Goal: Navigation & Orientation: Find specific page/section

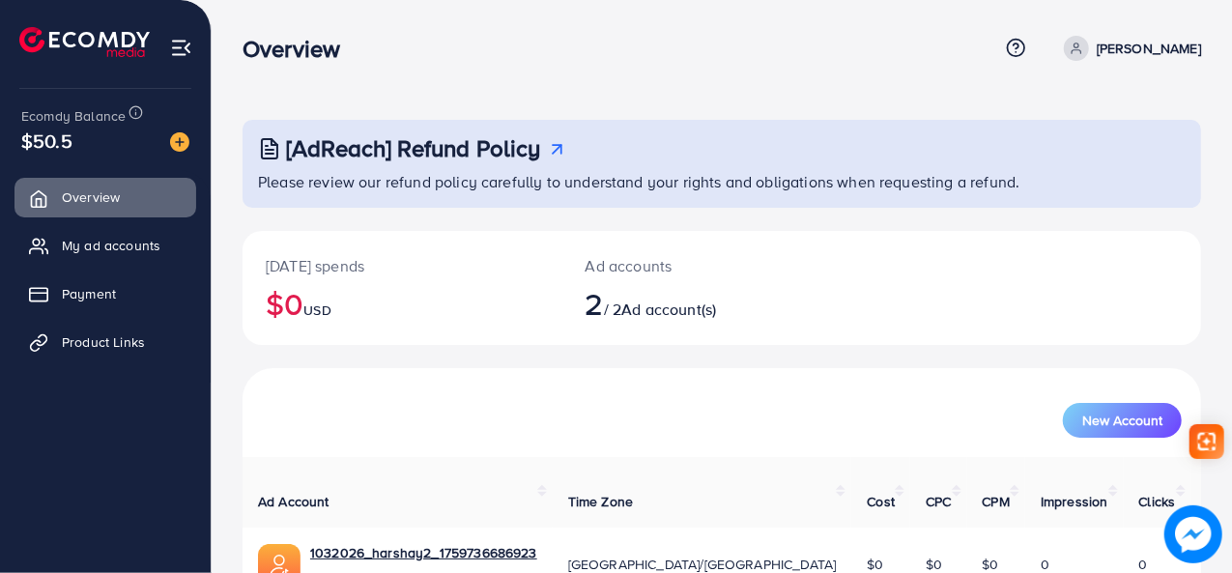
click at [455, 79] on nav "Overview Help Center Contact Support Term and policy About Us [PERSON_NAME] Pro…" at bounding box center [722, 48] width 959 height 69
click at [636, 307] on span "Ad account(s)" at bounding box center [668, 309] width 95 height 21
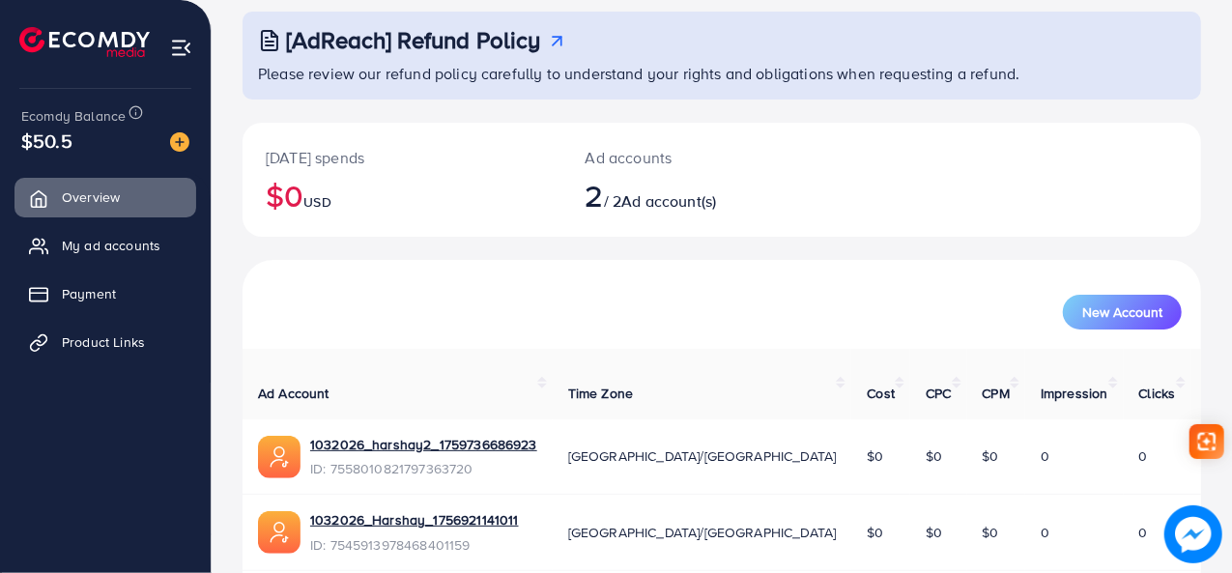
scroll to position [166, 0]
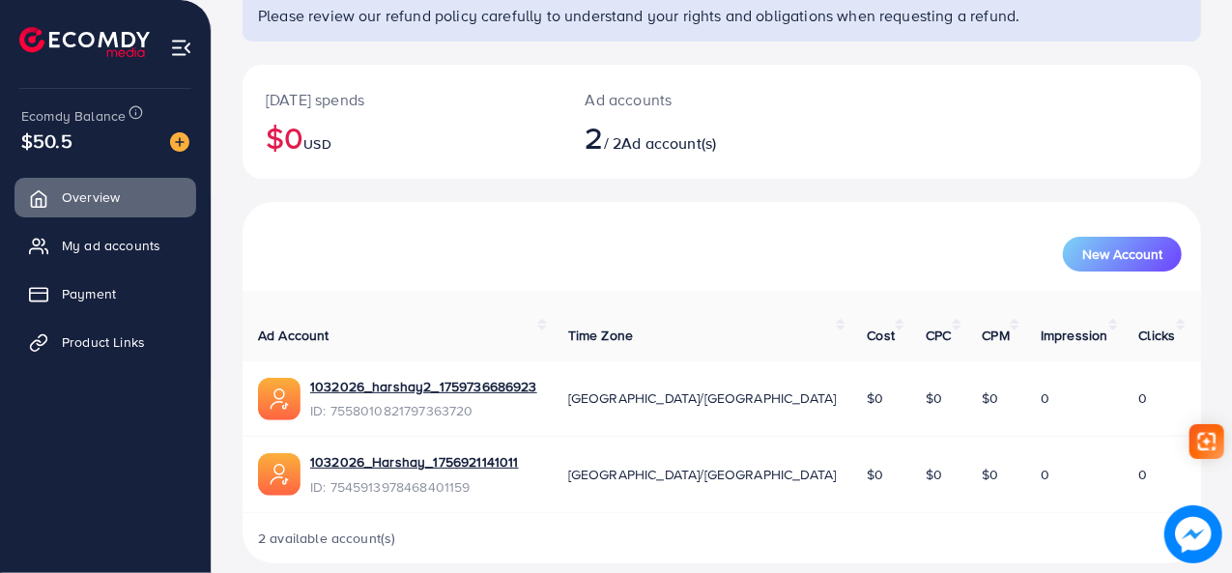
click at [1155, 289] on div "New Account" at bounding box center [722, 246] width 959 height 89
click at [86, 291] on span "Payment" at bounding box center [94, 293] width 54 height 19
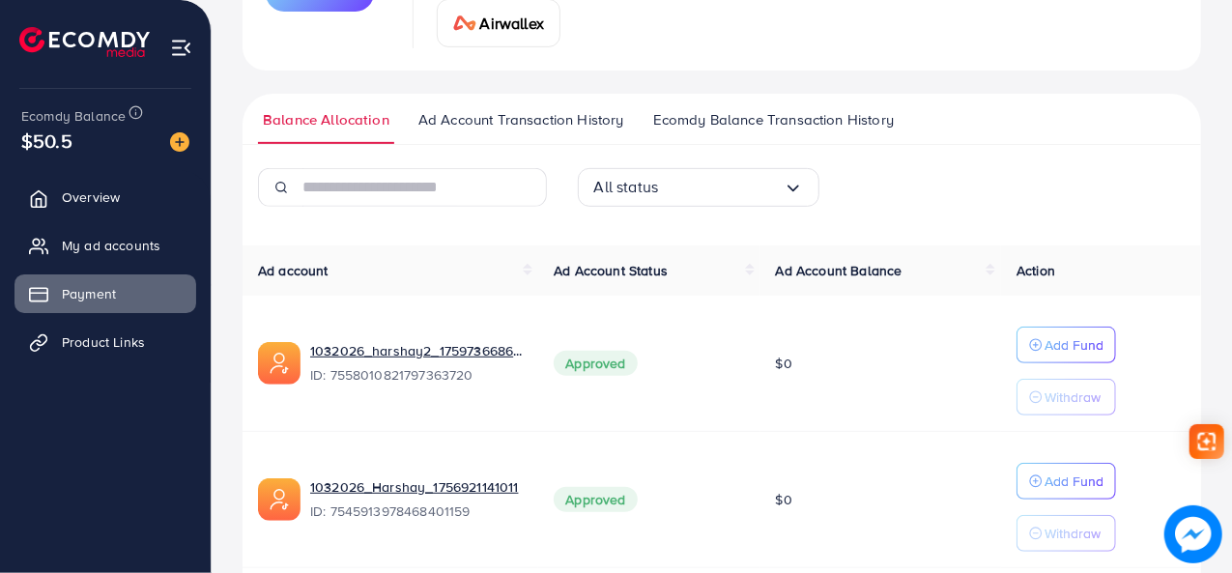
scroll to position [429, 0]
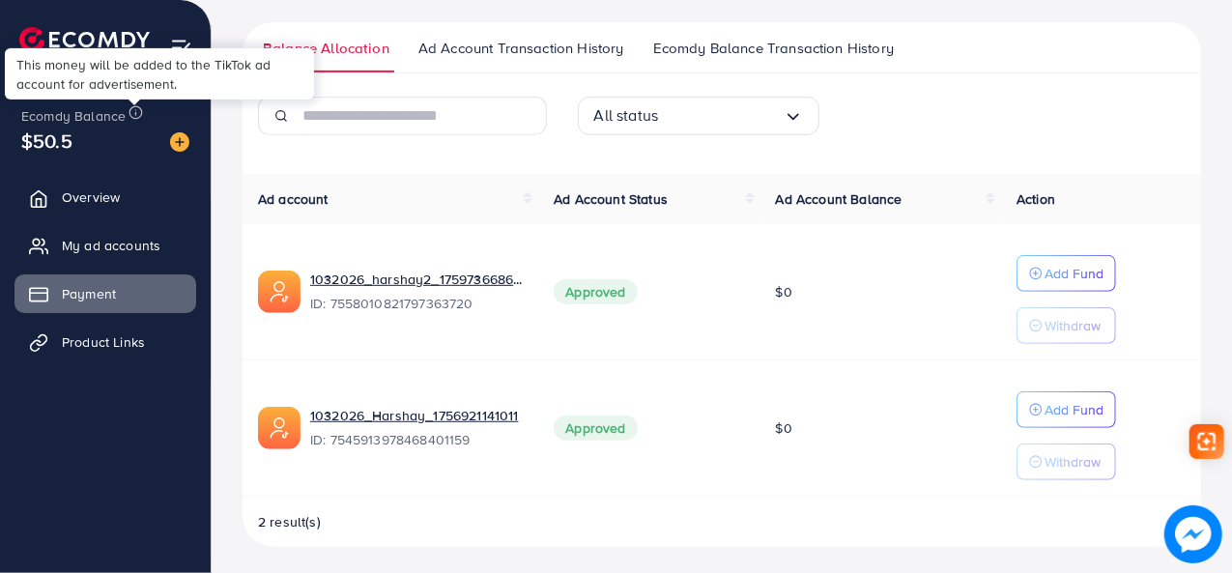
click at [131, 105] on icon at bounding box center [136, 112] width 14 height 14
click at [101, 332] on span "Product Links" at bounding box center [108, 341] width 83 height 19
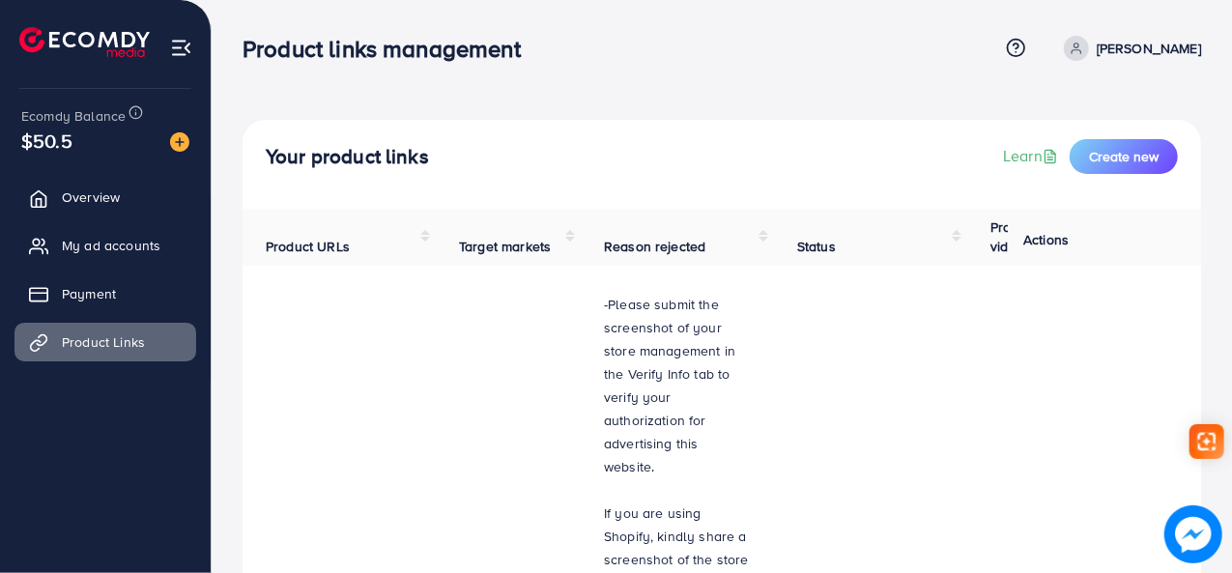
click at [99, 225] on ul "Overview My ad accounts Payment Product Links" at bounding box center [105, 276] width 211 height 213
click at [103, 210] on link "Overview" at bounding box center [105, 197] width 182 height 39
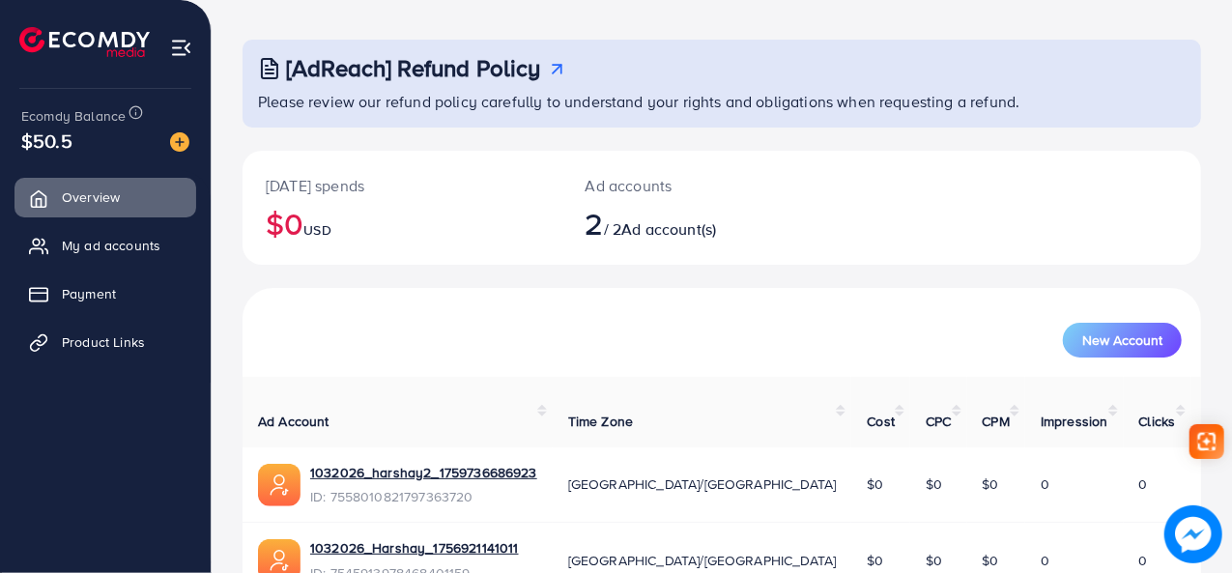
scroll to position [166, 0]
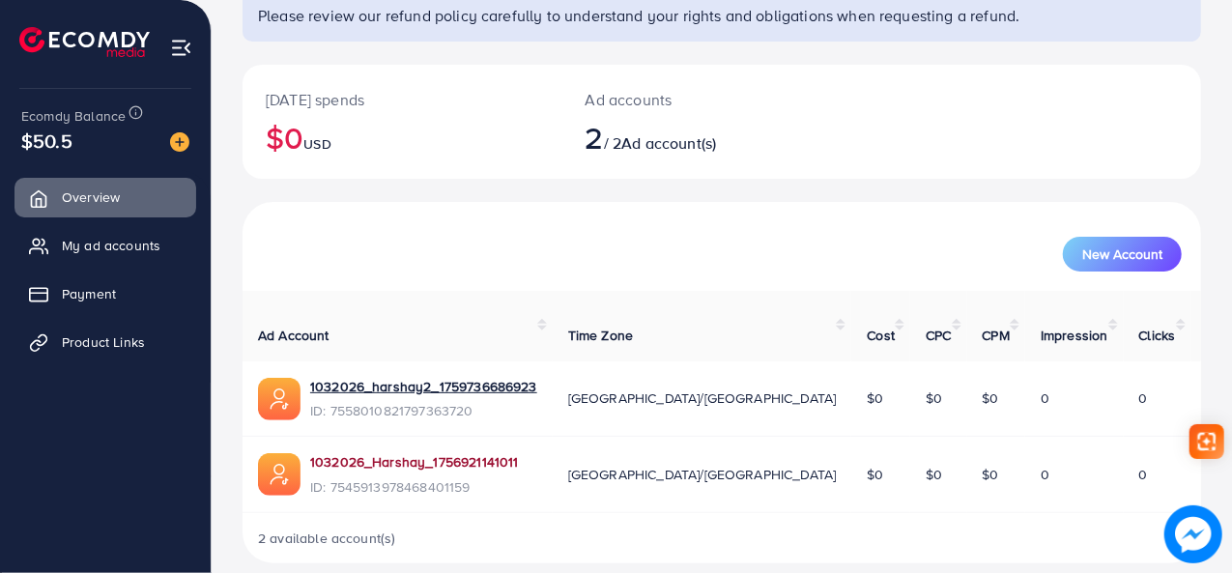
click at [410, 452] on link "1032026_Harshay_1756921141011" at bounding box center [414, 461] width 209 height 19
